Goal: Use online tool/utility: Use online tool/utility

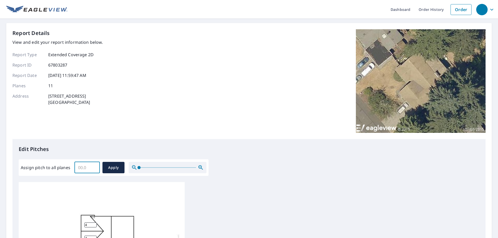
click at [89, 166] on input "Assign pitch to all planes" at bounding box center [86, 168] width 25 height 15
type input "4"
click at [115, 169] on span "Apply" at bounding box center [114, 168] width 14 height 6
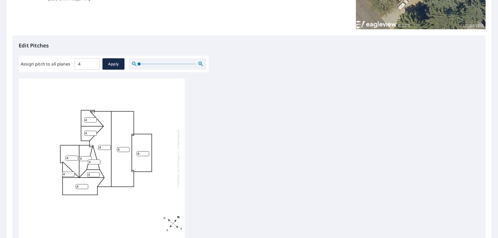
scroll to position [5, 0]
click at [117, 62] on span "Apply" at bounding box center [114, 64] width 14 height 6
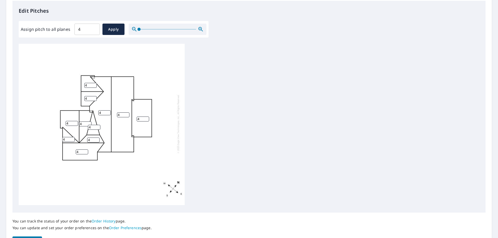
scroll to position [172, 0]
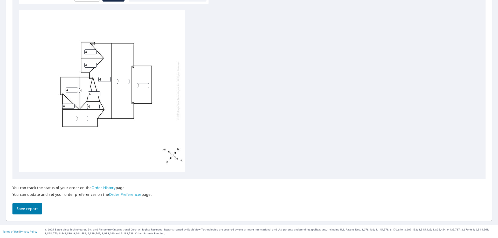
click at [32, 208] on span "Save report" at bounding box center [27, 209] width 21 height 6
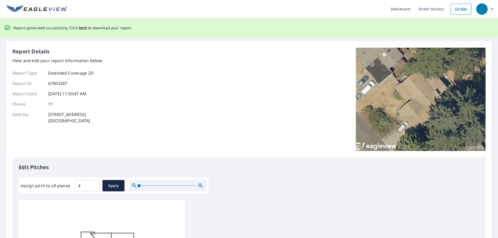
scroll to position [0, 0]
click at [80, 28] on span "here" at bounding box center [83, 28] width 9 height 6
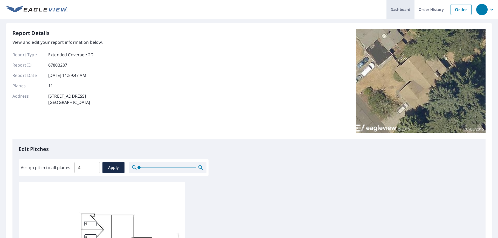
click at [397, 10] on link "Dashboard" at bounding box center [401, 9] width 28 height 19
